Goal: Information Seeking & Learning: Learn about a topic

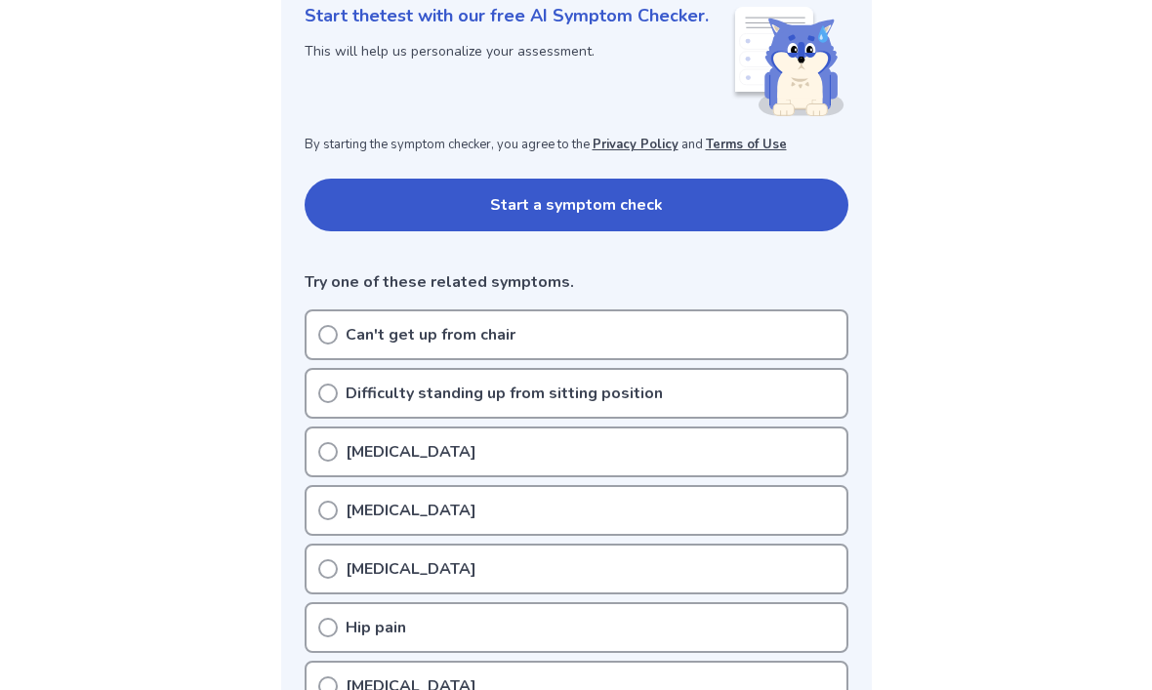
scroll to position [281, 0]
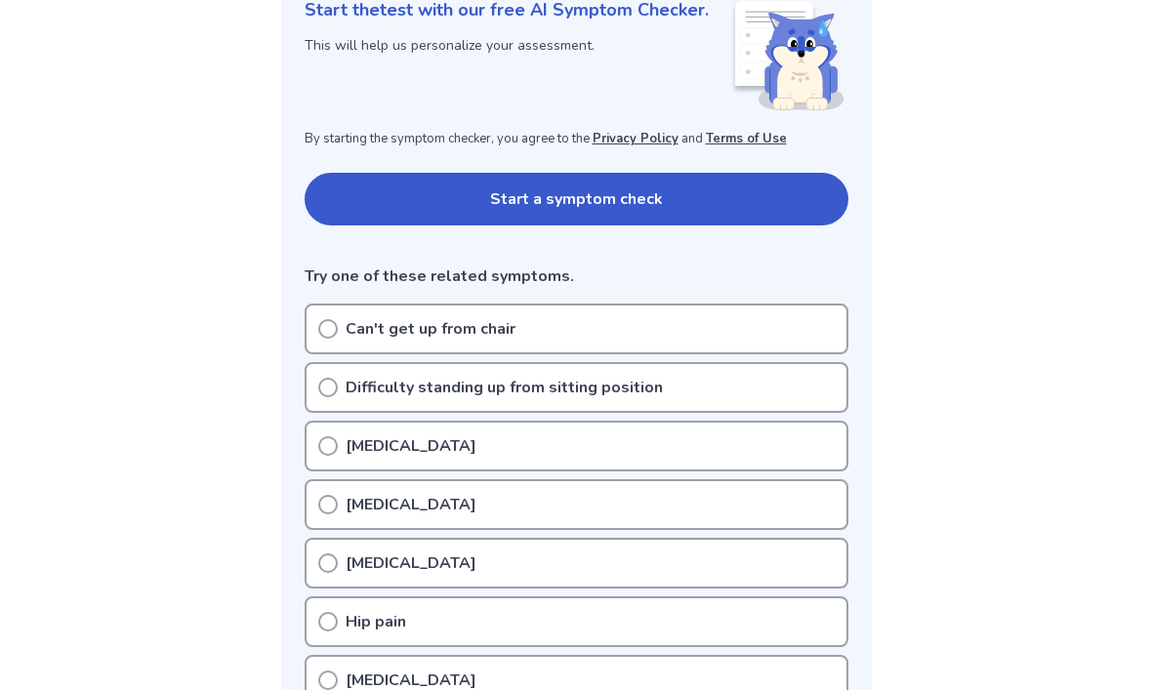
click at [326, 395] on circle at bounding box center [328, 388] width 18 height 18
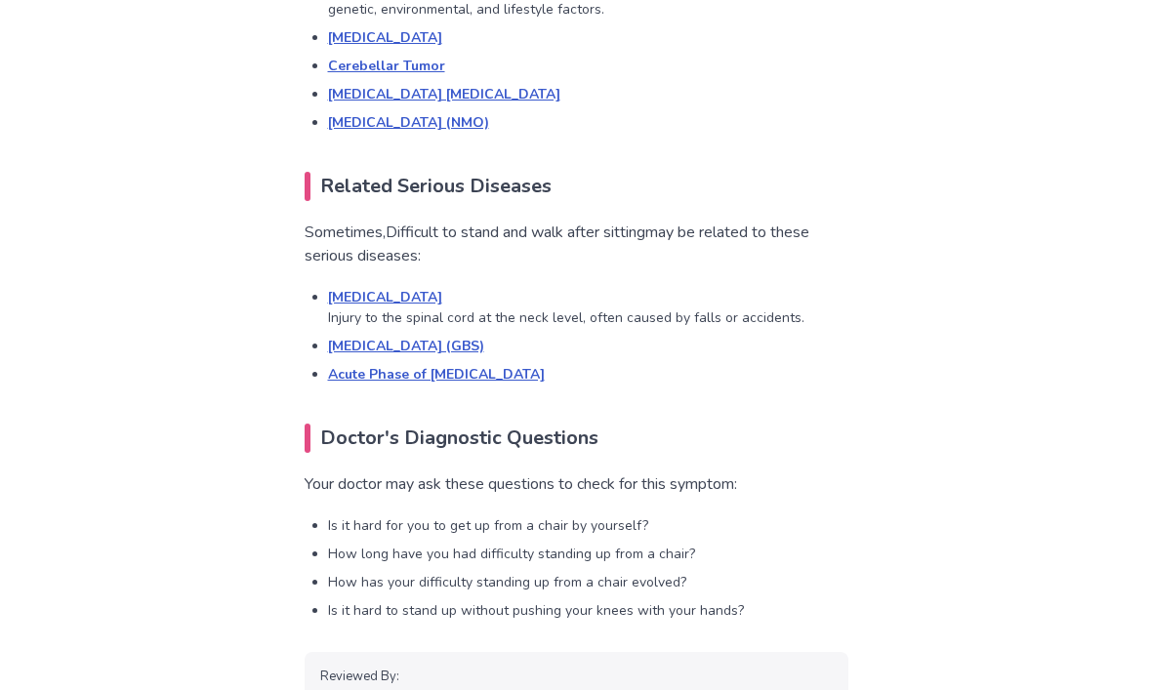
scroll to position [2502, 0]
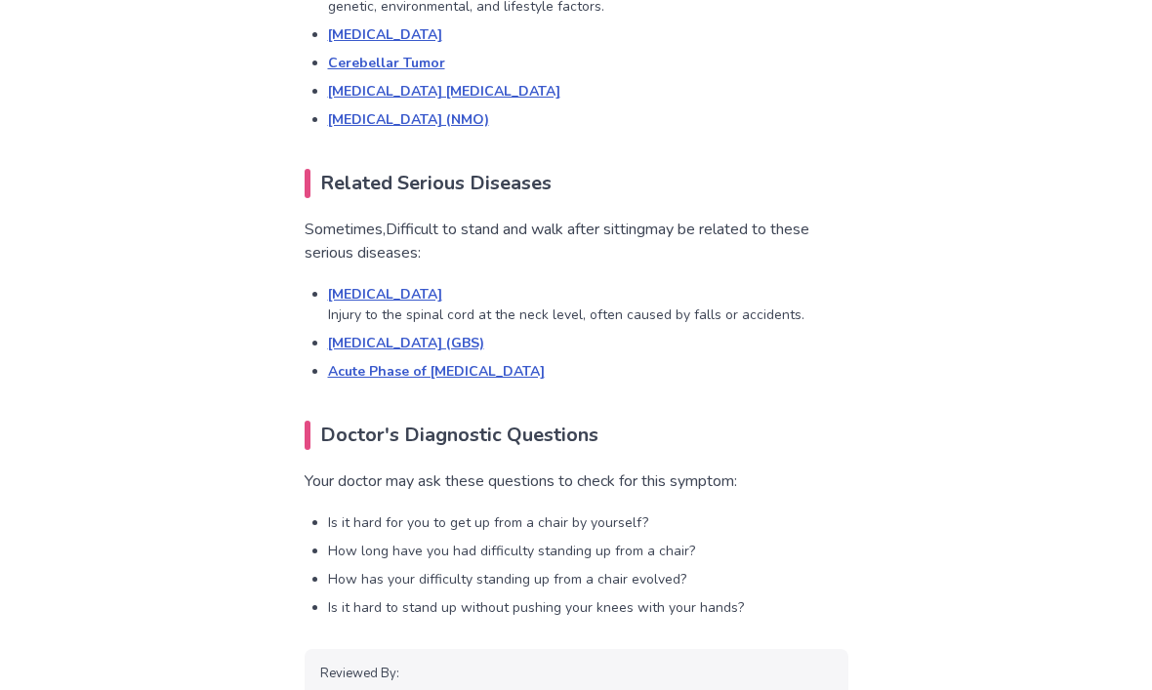
click at [346, 345] on link "[MEDICAL_DATA] (GBS)" at bounding box center [406, 343] width 156 height 19
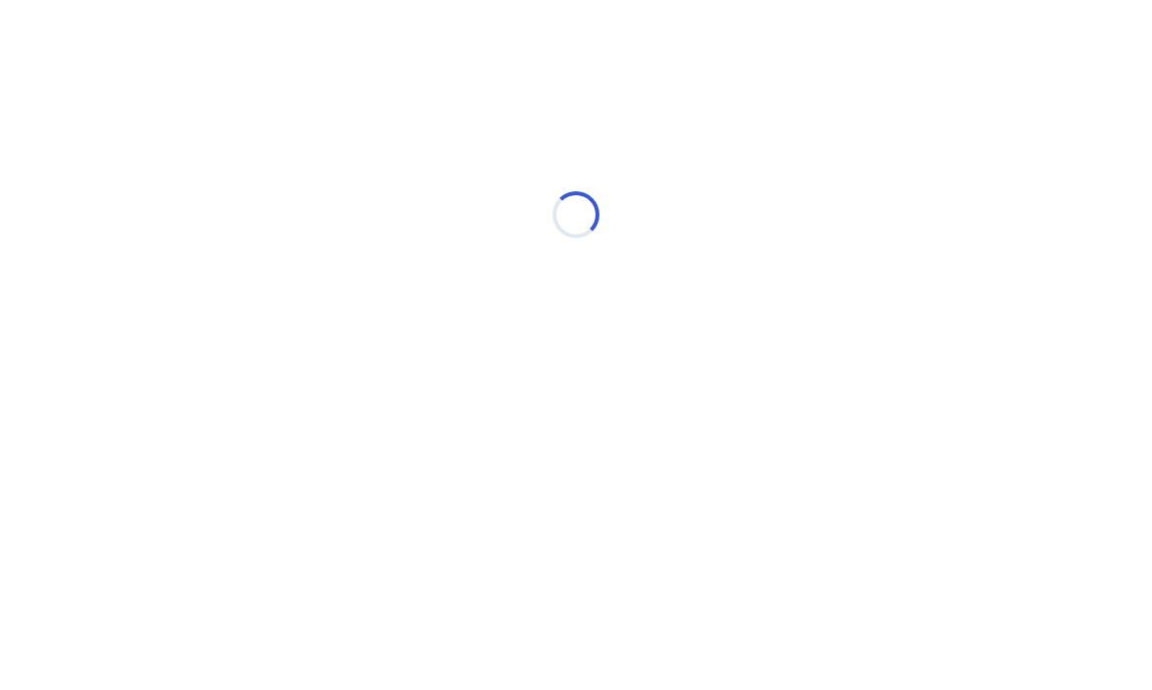
click at [333, 333] on div "Loading..." at bounding box center [576, 215] width 554 height 390
